Goal: Task Accomplishment & Management: Manage account settings

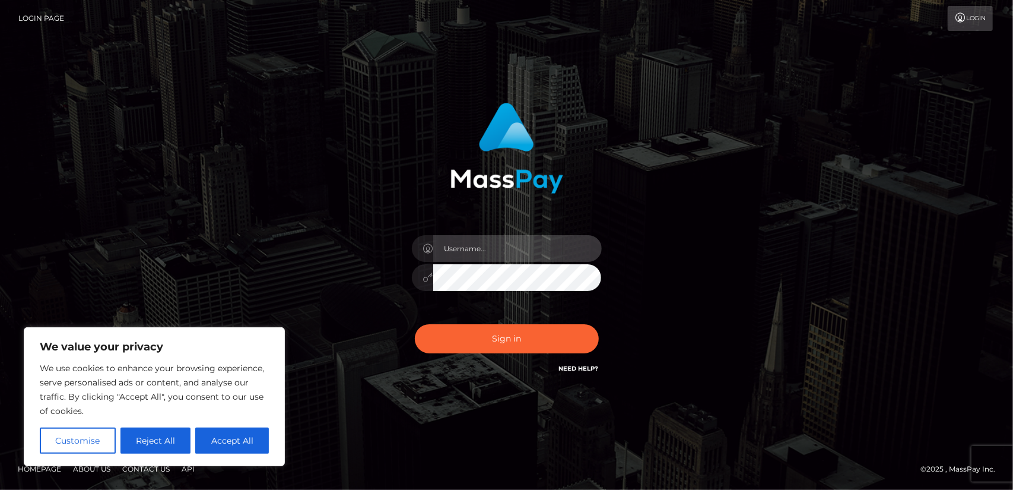
click at [508, 246] on input "text" at bounding box center [517, 248] width 169 height 27
type input "[EMAIL_ADDRESS][DOMAIN_NAME]"
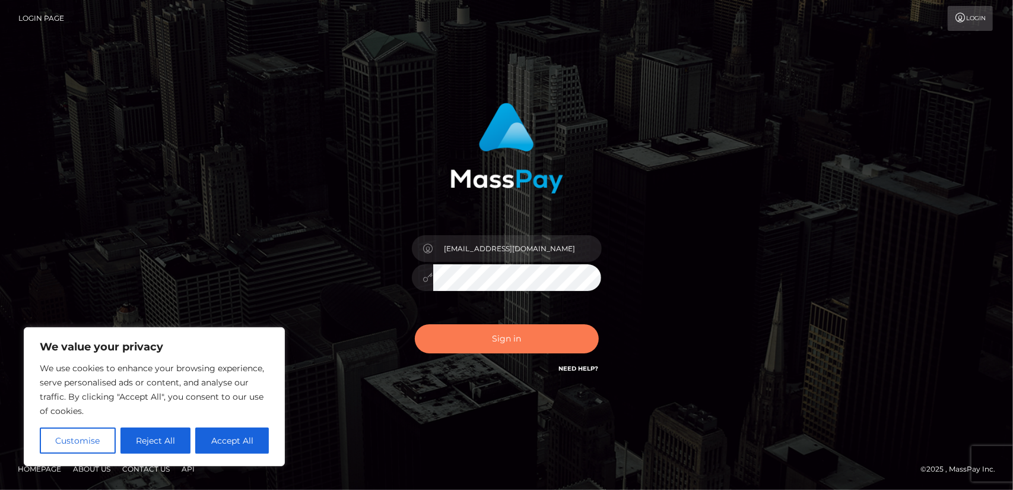
click at [510, 341] on button "Sign in" at bounding box center [507, 338] width 184 height 29
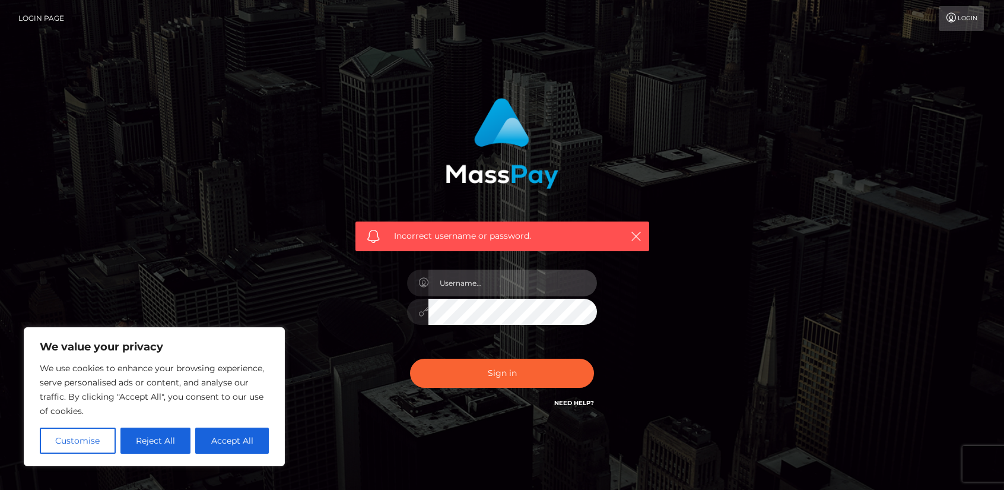
click at [494, 283] on input "text" at bounding box center [512, 282] width 169 height 27
type input "[EMAIL_ADDRESS][DOMAIN_NAME]"
click at [500, 355] on div "Sign in Need Help?" at bounding box center [502, 377] width 208 height 53
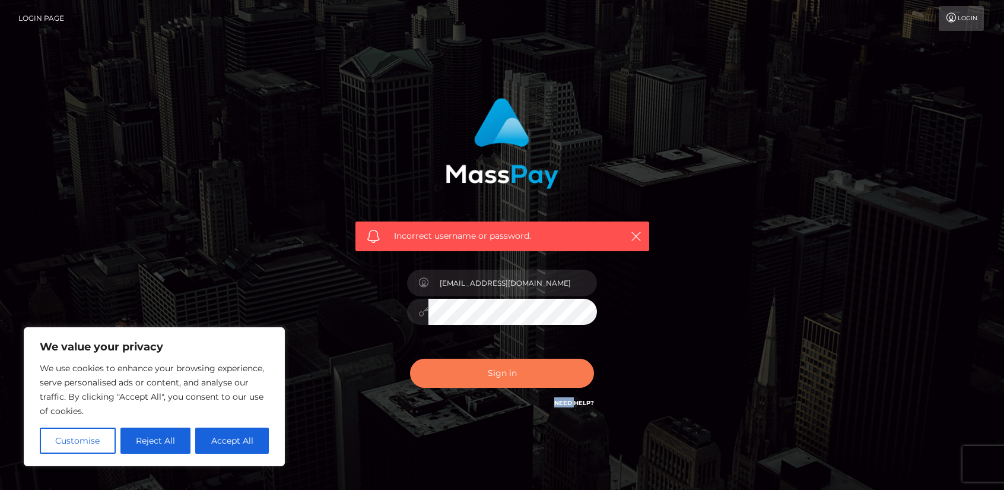
click at [503, 367] on button "Sign in" at bounding box center [502, 372] width 184 height 29
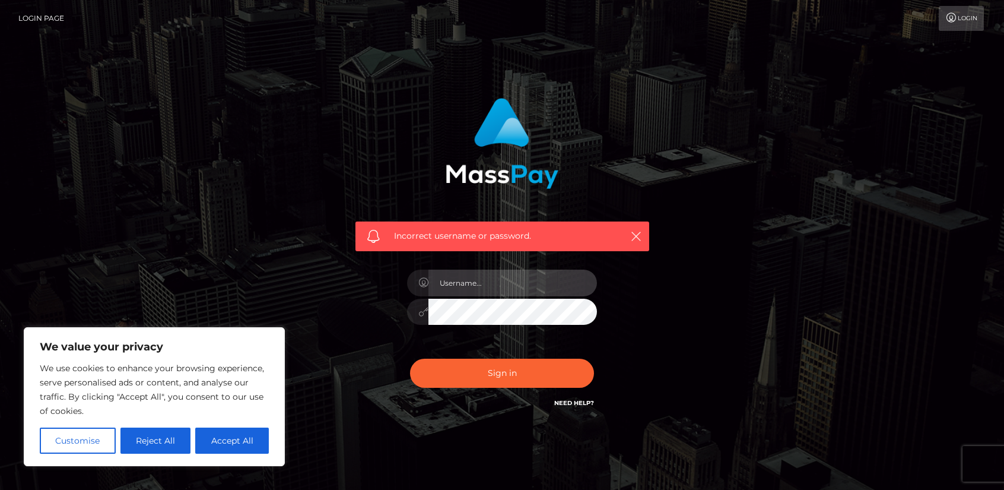
click at [493, 285] on input "text" at bounding box center [512, 282] width 169 height 27
type input "[EMAIL_ADDRESS][DOMAIN_NAME]"
click at [592, 399] on link "Need Help?" at bounding box center [574, 403] width 40 height 8
